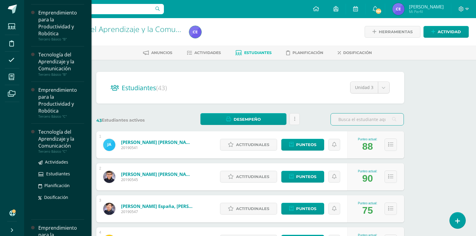
scroll to position [121, 0]
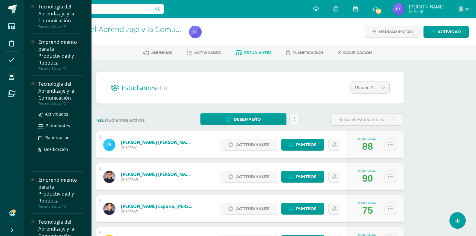
click at [53, 89] on div "Tecnología del Aprendizaje y la Comunicación" at bounding box center [61, 91] width 46 height 21
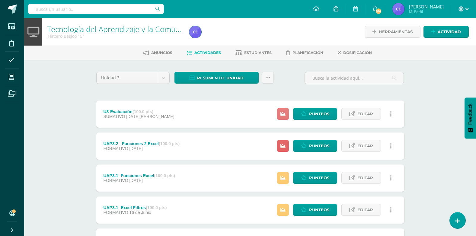
click at [287, 114] on link at bounding box center [283, 114] width 12 height 12
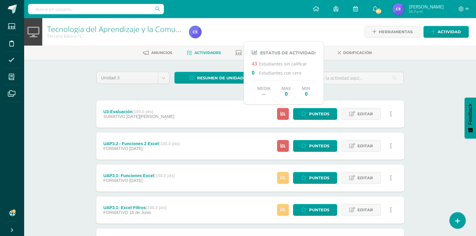
click at [48, 125] on div "Tecnología del Aprendizaje y la Comunicación Tercero Básico "C" Herramientas De…" at bounding box center [250, 157] width 452 height 278
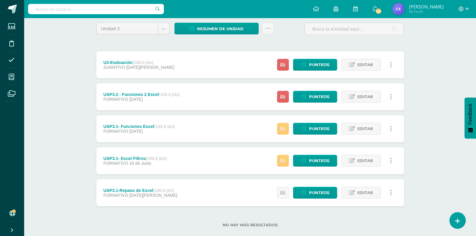
scroll to position [60, 0]
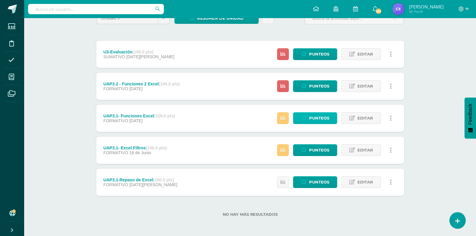
click at [323, 115] on span "Punteos" at bounding box center [319, 118] width 20 height 11
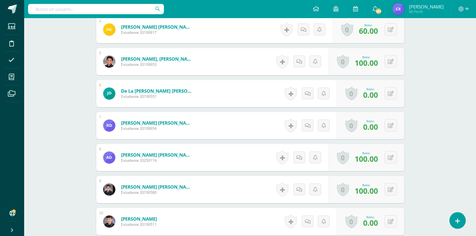
scroll to position [290, 0]
click at [391, 126] on button at bounding box center [391, 125] width 12 height 12
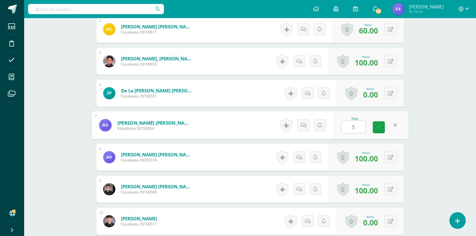
type input "50"
click at [378, 130] on link at bounding box center [379, 127] width 12 height 12
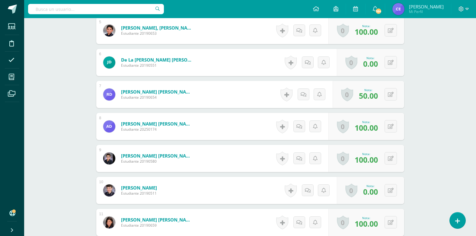
scroll to position [351, 0]
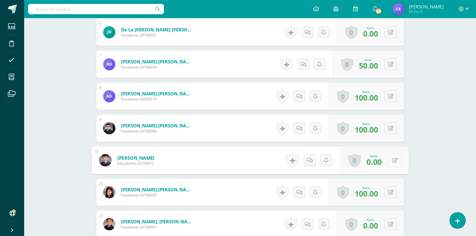
click at [393, 164] on button at bounding box center [395, 160] width 13 height 13
type input "50"
click at [377, 165] on icon at bounding box center [378, 162] width 5 height 5
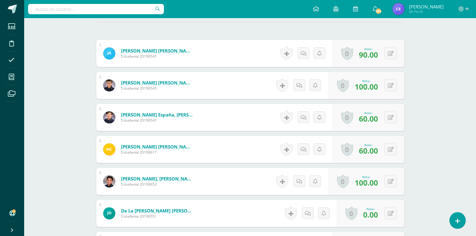
scroll to position [0, 0]
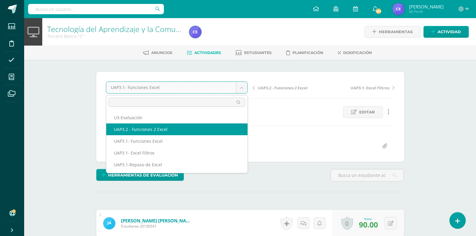
select select "/dashboard/teacher/grade-activity/224325/"
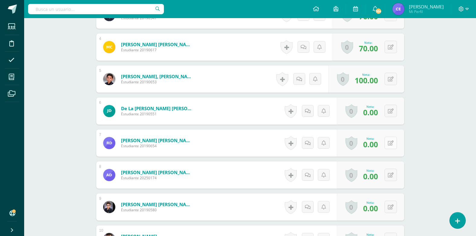
scroll to position [273, 0]
click at [394, 142] on button at bounding box center [391, 142] width 12 height 12
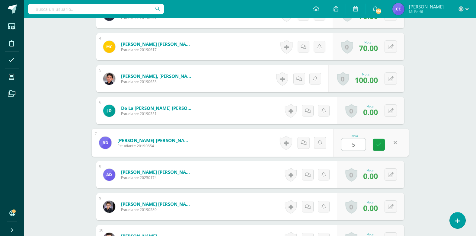
type input "50"
click at [383, 143] on link at bounding box center [379, 145] width 12 height 12
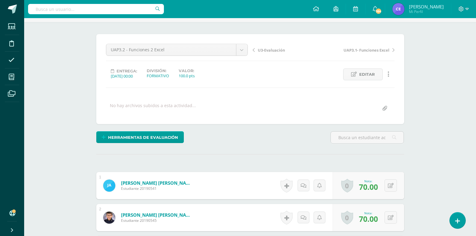
scroll to position [0, 0]
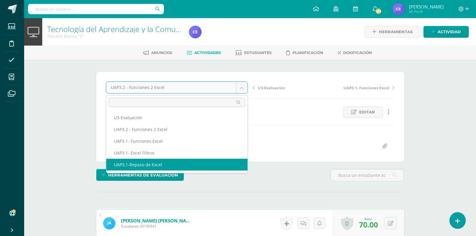
select select "/dashboard/teacher/grade-activity/223472/"
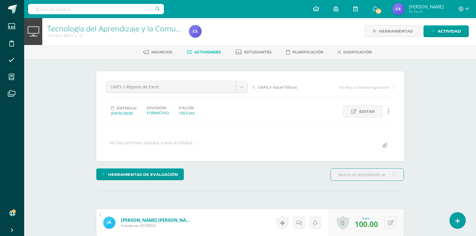
scroll to position [1, 0]
click at [441, 27] on span "Actividad" at bounding box center [449, 30] width 23 height 11
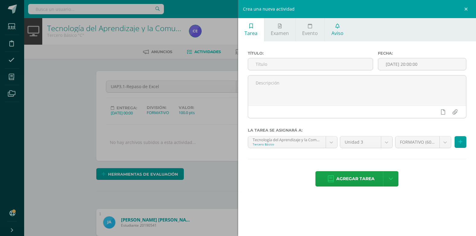
click at [332, 32] on span "Aviso" at bounding box center [338, 33] width 12 height 7
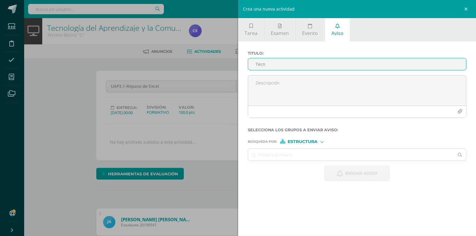
scroll to position [2, 0]
type input "Tecnología"
click at [306, 143] on span "Estructura" at bounding box center [303, 141] width 30 height 3
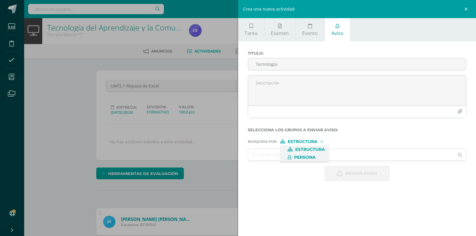
click at [309, 156] on span "Persona" at bounding box center [305, 157] width 22 height 3
click at [279, 159] on input "text" at bounding box center [351, 155] width 206 height 12
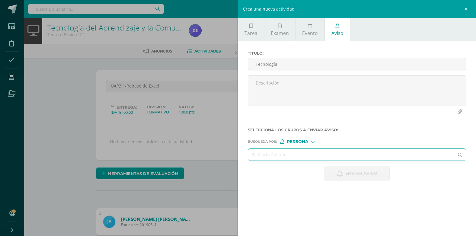
paste input "de la [PERSON_NAME] [PERSON_NAME]"
type input "de la [PERSON_NAME] [PERSON_NAME]"
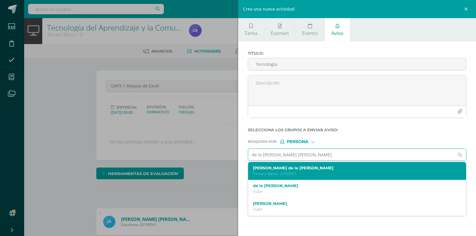
click at [302, 169] on label "[PERSON_NAME] de la [PERSON_NAME]" at bounding box center [352, 168] width 199 height 5
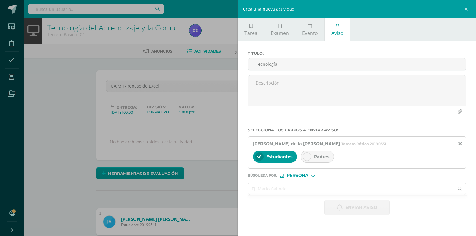
click at [309, 158] on div at bounding box center [307, 156] width 8 height 8
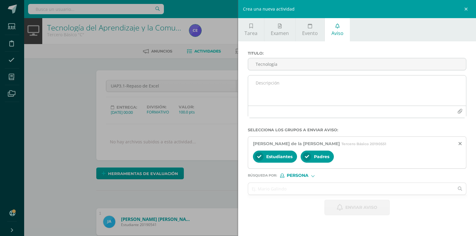
click at [259, 85] on textarea at bounding box center [357, 90] width 218 height 30
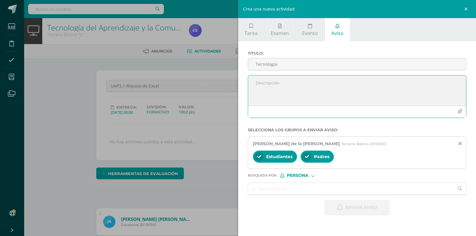
paste textarea "Hola buen día, [PERSON_NAME], te recuerdo que no entregaste la actividad de: (E…"
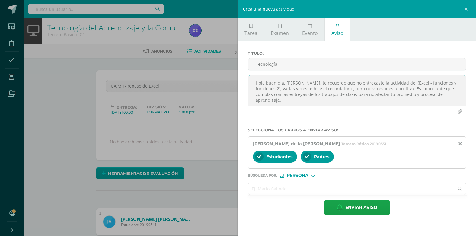
scroll to position [15, 0]
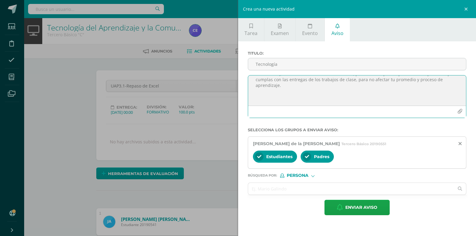
click at [254, 102] on textarea "Hola buen día, [PERSON_NAME], te recuerdo que no entregaste la actividad de: (E…" at bounding box center [357, 90] width 218 height 30
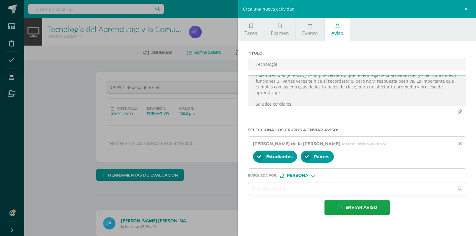
scroll to position [0, 0]
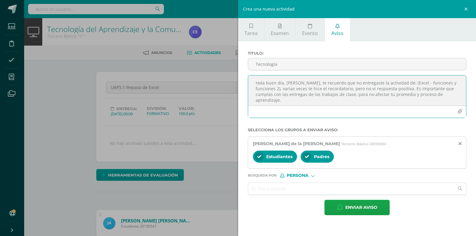
click at [297, 82] on textarea "Hola buen día, [PERSON_NAME], te recuerdo que no entregaste la actividad de: (E…" at bounding box center [357, 90] width 218 height 30
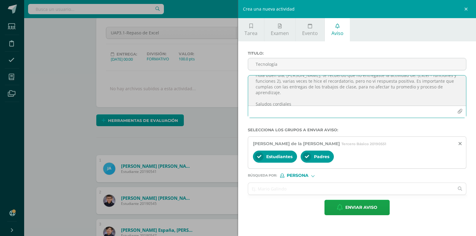
scroll to position [60, 0]
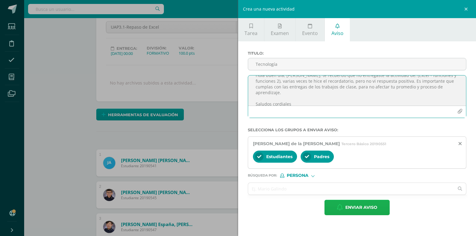
type textarea "Hola buen día, [PERSON_NAME], te recuerdo que no entregaste la actividad de: (E…"
click at [366, 209] on span "Enviar aviso" at bounding box center [361, 207] width 32 height 15
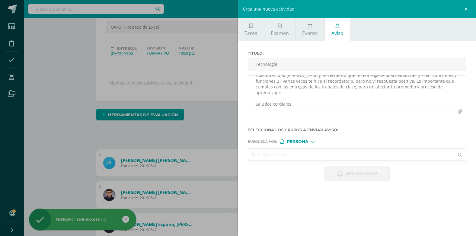
scroll to position [0, 0]
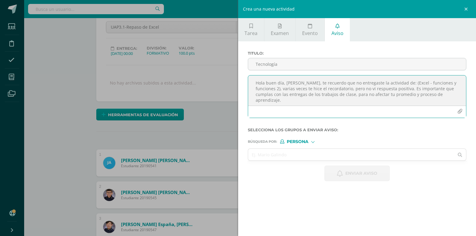
click at [264, 86] on textarea "Hola buen día, [PERSON_NAME], te recuerdo que no entregaste la actividad de: (E…" at bounding box center [357, 90] width 218 height 30
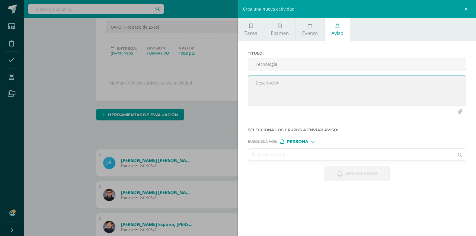
paste textarea "Hola buen día, [PERSON_NAME], te recuerdo que no entregaste la actividad de: (E…"
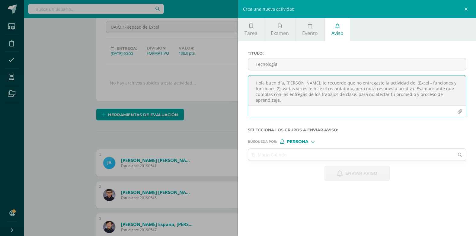
scroll to position [15, 0]
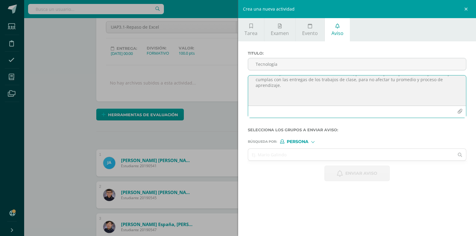
click at [255, 102] on textarea "Hola buen día, [PERSON_NAME], te recuerdo que no entregaste la actividad de: (E…" at bounding box center [357, 90] width 218 height 30
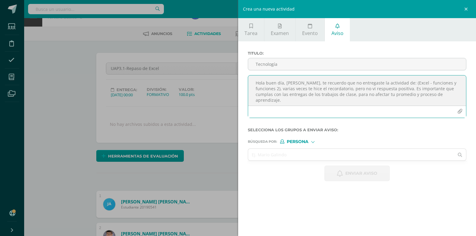
scroll to position [0, 0]
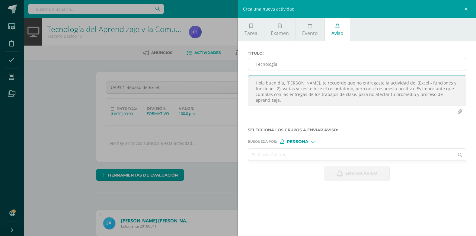
type textarea "Hola buen día, [PERSON_NAME], te recuerdo que no entregaste la actividad de: (E…"
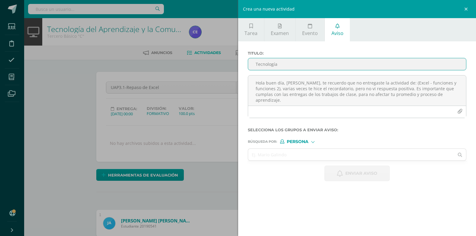
click at [267, 66] on input "Tecnología" at bounding box center [357, 64] width 218 height 12
type input "Tecnología"
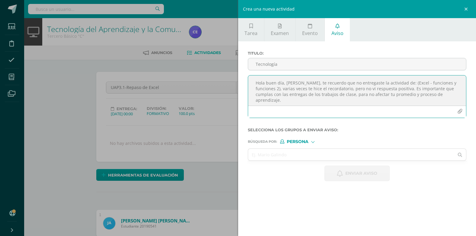
click at [297, 83] on textarea "Hola buen día, [PERSON_NAME], te recuerdo que no entregaste la actividad de: (E…" at bounding box center [357, 90] width 218 height 30
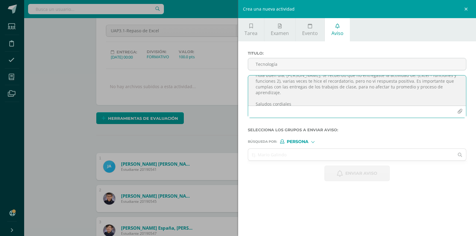
scroll to position [60, 0]
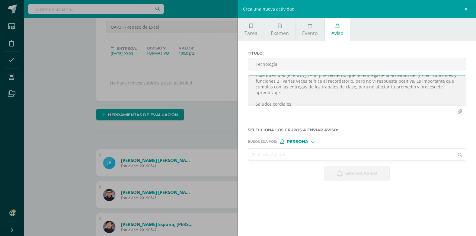
type textarea "Hola buen día, [PERSON_NAME], te recuerdo que no entregaste la actividad de: (E…"
click at [295, 153] on input "text" at bounding box center [351, 155] width 206 height 12
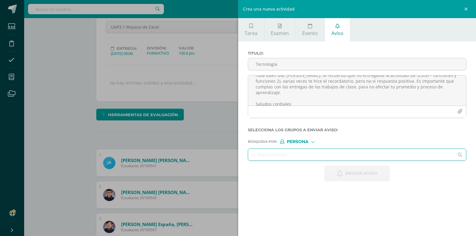
paste input "[PERSON_NAME], [PERSON_NAME]"
type input "[PERSON_NAME], [PERSON_NAME]"
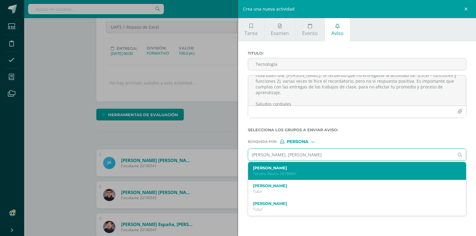
click at [272, 170] on label "[PERSON_NAME]" at bounding box center [352, 168] width 199 height 5
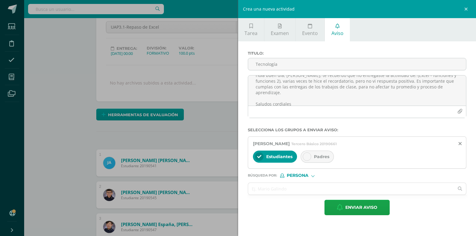
click at [306, 157] on icon at bounding box center [307, 157] width 4 height 4
click at [363, 209] on span "Enviar aviso" at bounding box center [361, 207] width 32 height 15
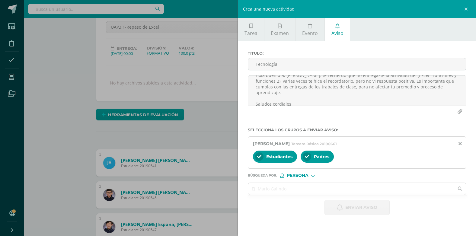
scroll to position [0, 0]
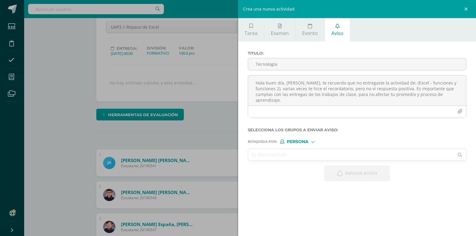
click at [290, 156] on input "text" at bounding box center [351, 155] width 206 height 12
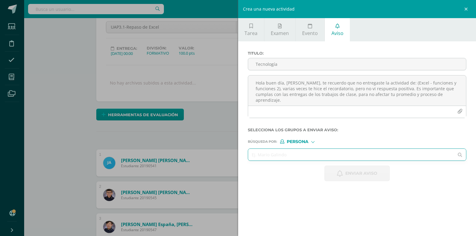
click at [287, 157] on input "text" at bounding box center [351, 155] width 206 height 12
paste input "[PERSON_NAME]"
type input "[PERSON_NAME]"
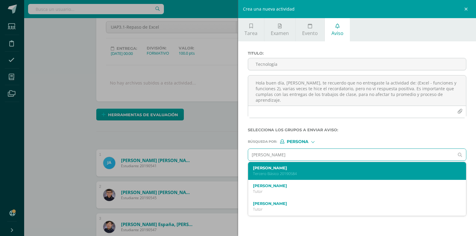
click at [303, 168] on label "[PERSON_NAME]" at bounding box center [352, 168] width 199 height 5
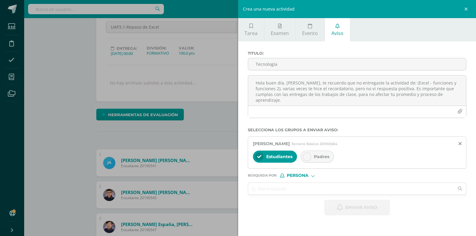
click at [309, 155] on div at bounding box center [307, 156] width 8 height 8
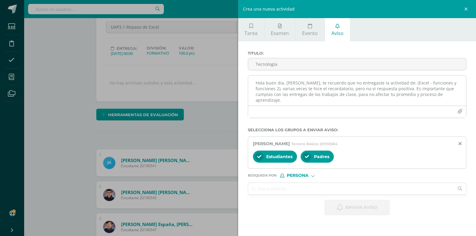
click at [277, 88] on textarea "Hola buen día, [PERSON_NAME], te recuerdo que no entregaste la actividad de: (E…" at bounding box center [357, 90] width 218 height 30
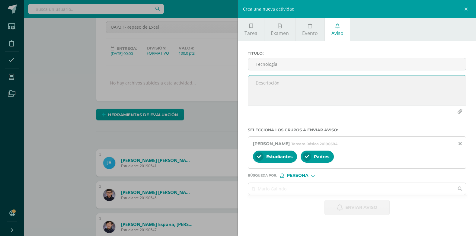
paste textarea "Hola buen día, [PERSON_NAME], te recuerdo que no entregaste la actividad de: (E…"
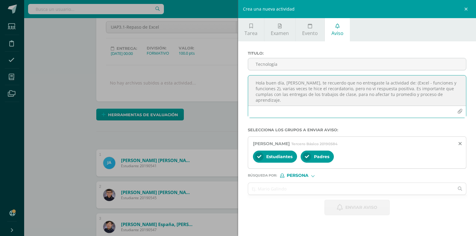
scroll to position [15, 0]
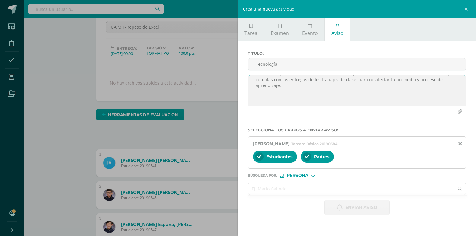
click at [257, 101] on textarea "Hola buen día, [PERSON_NAME], te recuerdo que no entregaste la actividad de: (E…" at bounding box center [357, 90] width 218 height 30
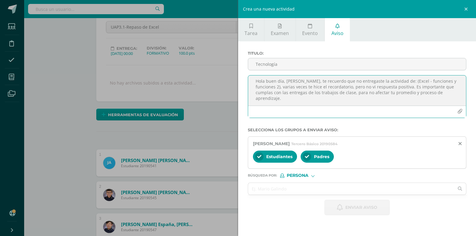
scroll to position [8, 0]
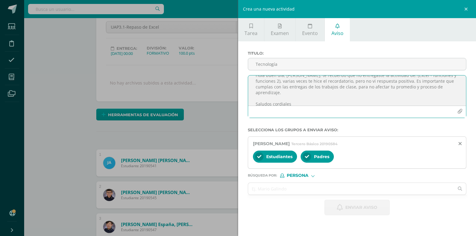
type textarea "Hola buen día, [PERSON_NAME], te recuerdo que no entregaste la actividad de: (E…"
click at [258, 56] on div "Titulo : Tecnología" at bounding box center [357, 63] width 224 height 24
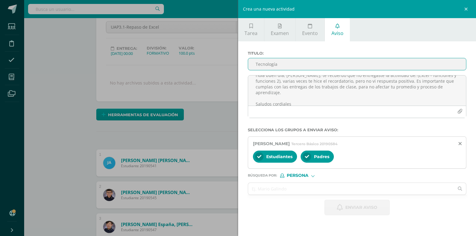
click at [260, 63] on input "Tecnología" at bounding box center [357, 64] width 218 height 12
type input "Tecnología"
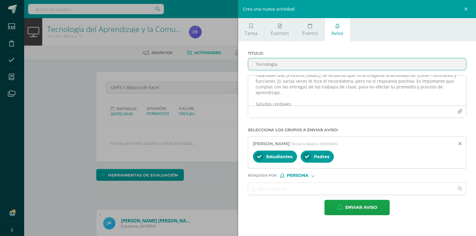
scroll to position [0, 0]
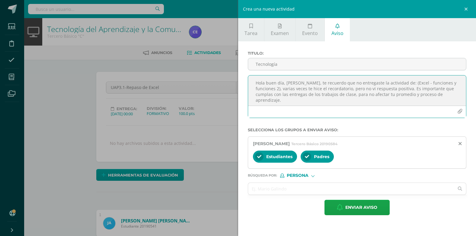
click at [297, 82] on textarea "Hola buen día, [PERSON_NAME], te recuerdo que no entregaste la actividad de: (E…" at bounding box center [357, 90] width 218 height 30
click at [258, 88] on textarea "Hola buen día, [PERSON_NAME], te recuerdo que no entregaste la actividad de: (E…" at bounding box center [357, 90] width 218 height 30
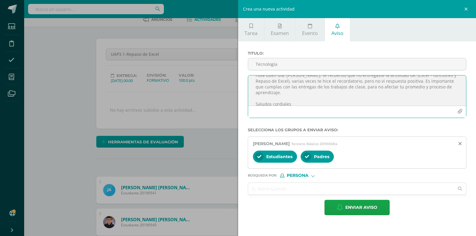
scroll to position [91, 0]
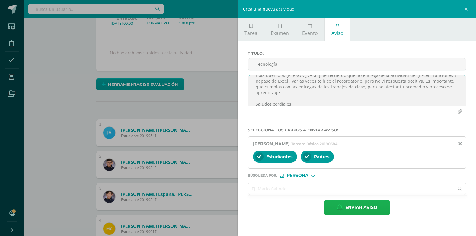
type textarea "Hola buen día, [PERSON_NAME], te recuerdo que no entregaste la actividad de: (E…"
click at [369, 207] on span "Enviar aviso" at bounding box center [361, 207] width 32 height 15
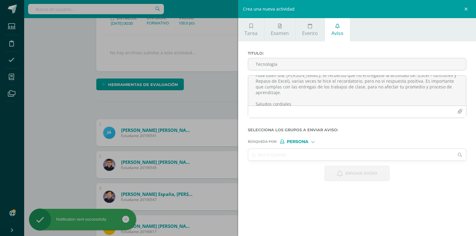
scroll to position [0, 0]
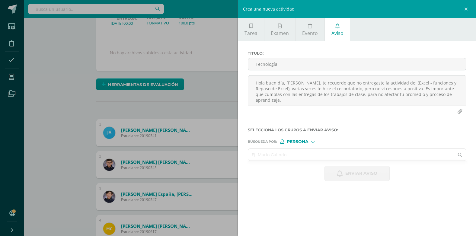
click at [287, 156] on input "text" at bounding box center [351, 155] width 206 height 12
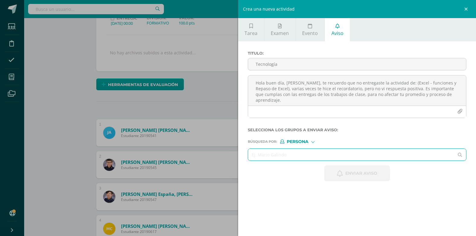
paste input "[PERSON_NAME] [PERSON_NAME]"
type input "[PERSON_NAME] [PERSON_NAME]"
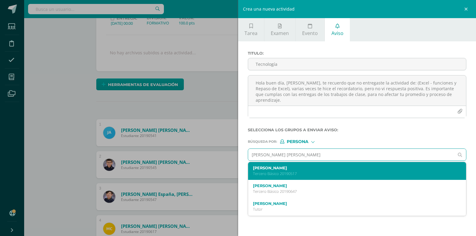
click at [283, 170] on label "[PERSON_NAME]" at bounding box center [352, 168] width 199 height 5
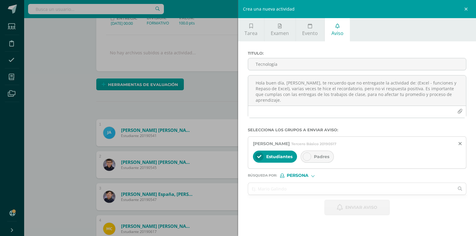
click at [307, 159] on div at bounding box center [307, 156] width 8 height 8
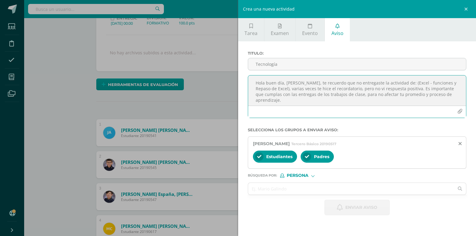
click at [264, 84] on textarea "Hola buen día, [PERSON_NAME], te recuerdo que no entregaste la actividad de: (E…" at bounding box center [357, 90] width 218 height 30
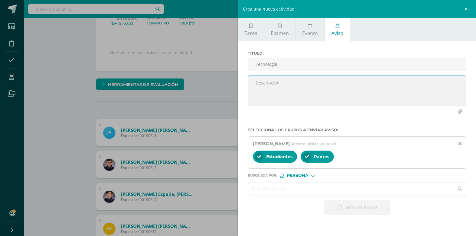
paste textarea "[PERSON_NAME] [PERSON_NAME]"
type textarea "[PERSON_NAME] [PERSON_NAME]"
drag, startPoint x: 318, startPoint y: 81, endPoint x: 242, endPoint y: 81, distance: 76.1
click at [242, 81] on div "Titulo : Tecnología [PERSON_NAME] [PERSON_NAME] Selecciona los grupos a enviar …" at bounding box center [357, 133] width 238 height 184
click at [262, 187] on input "text" at bounding box center [351, 189] width 206 height 12
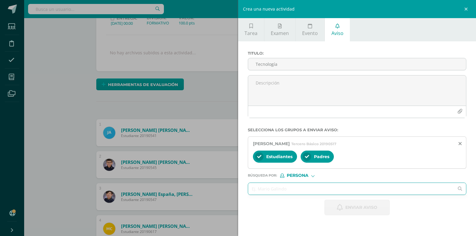
paste input "[PERSON_NAME] [PERSON_NAME]"
type input "[PERSON_NAME] [PERSON_NAME]"
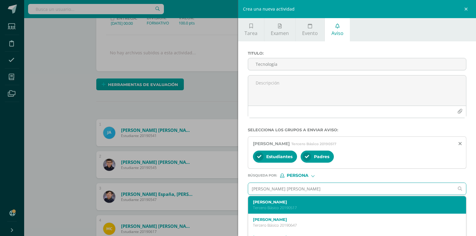
click at [297, 200] on label "[PERSON_NAME]" at bounding box center [352, 202] width 199 height 5
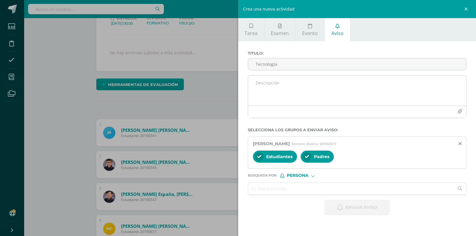
click at [266, 91] on textarea at bounding box center [357, 90] width 218 height 30
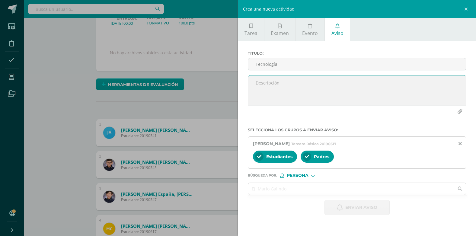
paste textarea "Hola buen día, [PERSON_NAME], te recuerdo que no entregaste la actividad de: (E…"
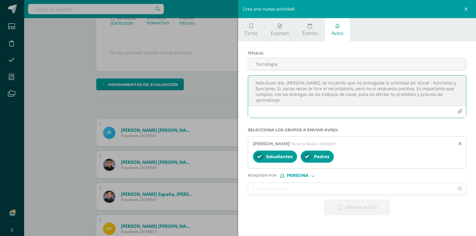
scroll to position [15, 0]
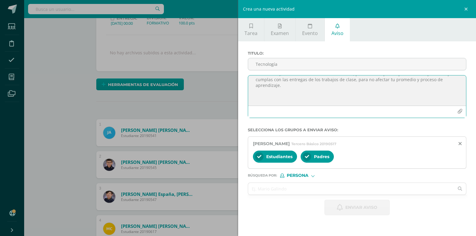
click at [256, 101] on textarea "Hola buen día, [PERSON_NAME], te recuerdo que no entregaste la actividad de: (E…" at bounding box center [357, 90] width 218 height 30
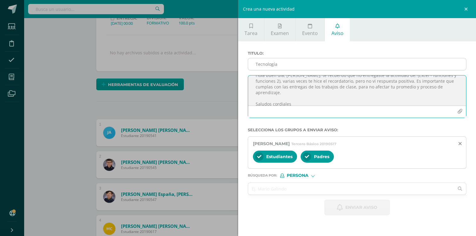
type textarea "Hola buen día, [PERSON_NAME], te recuerdo que no entregaste la actividad de: (E…"
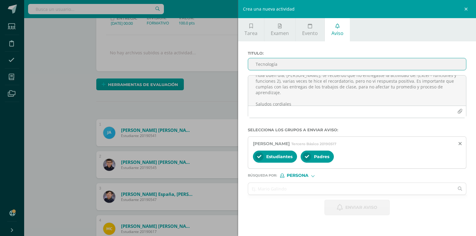
click at [265, 65] on input "Tecnología" at bounding box center [357, 64] width 218 height 12
type input "Tecnología"
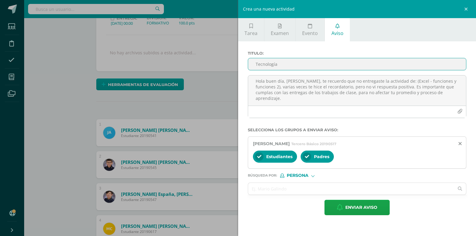
scroll to position [0, 0]
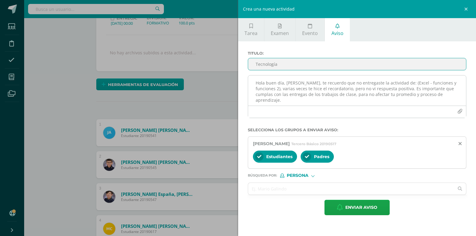
drag, startPoint x: 297, startPoint y: 83, endPoint x: 303, endPoint y: 85, distance: 6.1
click at [297, 83] on textarea "Hola buen día, [PERSON_NAME], te recuerdo que no entregaste la actividad de: (E…" at bounding box center [357, 90] width 218 height 30
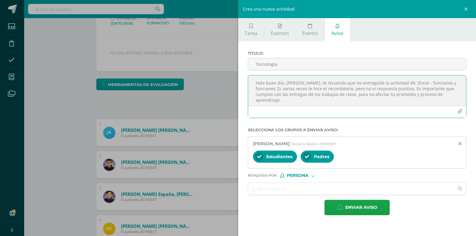
click at [424, 82] on textarea "Hola buen día, [PERSON_NAME], te recuerdo que no entregaste la actividad de: (E…" at bounding box center [357, 90] width 218 height 30
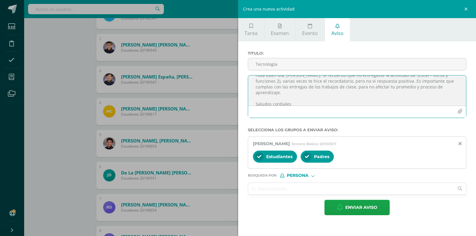
scroll to position [211, 0]
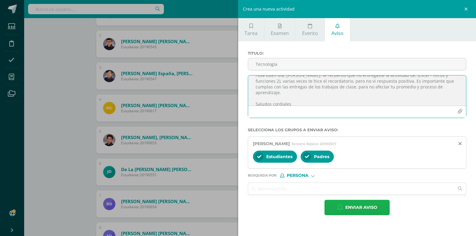
type textarea "Hola buen día, [PERSON_NAME], te recuerdo que no entregaste la actividad de: (E…"
click at [368, 208] on span "Enviar aviso" at bounding box center [361, 207] width 32 height 15
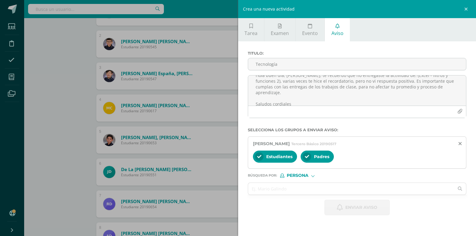
scroll to position [0, 0]
